Goal: Task Accomplishment & Management: Complete application form

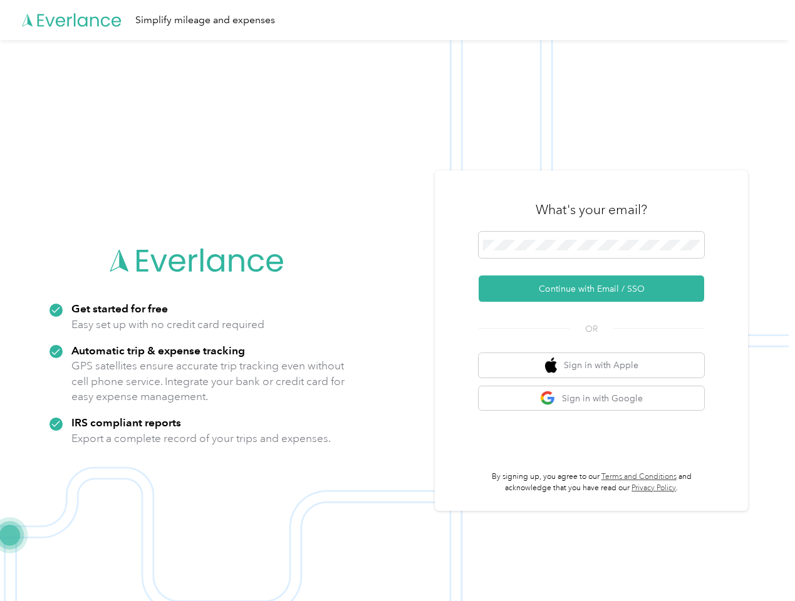
click at [397, 301] on img at bounding box center [394, 340] width 788 height 601
click at [397, 20] on div "Simplify mileage and expenses" at bounding box center [394, 20] width 788 height 40
click at [596, 289] on button "Continue with Email / SSO" at bounding box center [590, 289] width 225 height 26
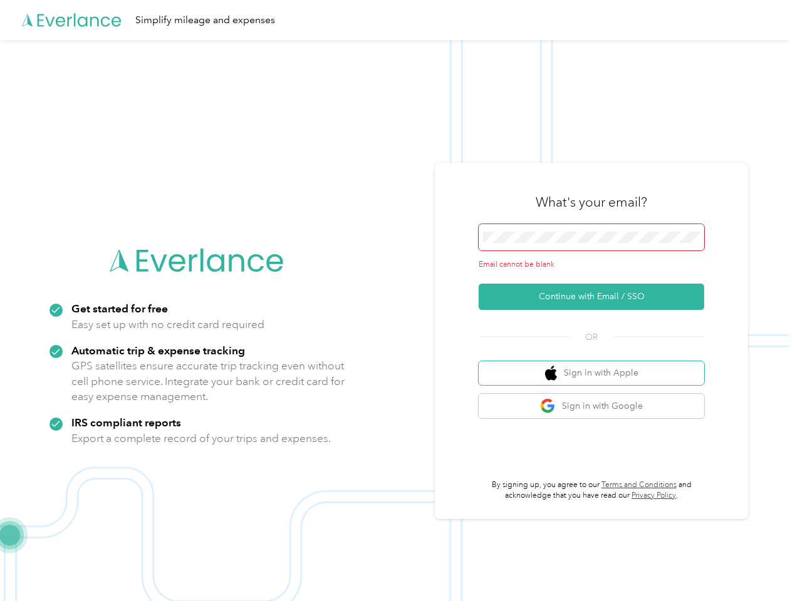
click at [596, 365] on button "Sign in with Apple" at bounding box center [590, 373] width 225 height 24
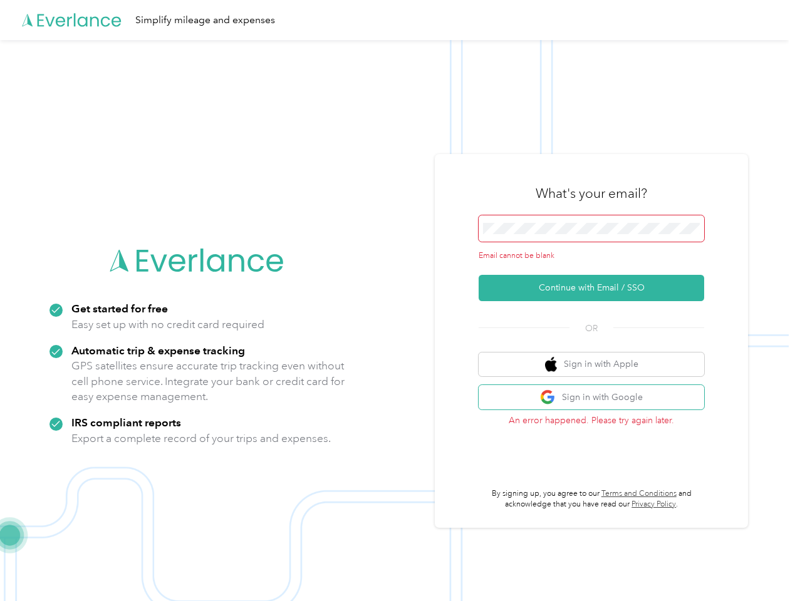
click at [596, 398] on button "Sign in with Google" at bounding box center [590, 397] width 225 height 24
